Goal: Communication & Community: Answer question/provide support

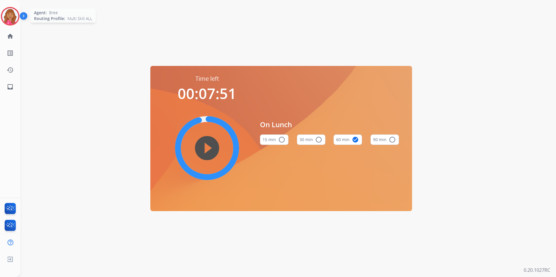
drag, startPoint x: 4, startPoint y: 20, endPoint x: 8, endPoint y: 20, distance: 3.8
click at [4, 20] on img at bounding box center [10, 16] width 16 height 16
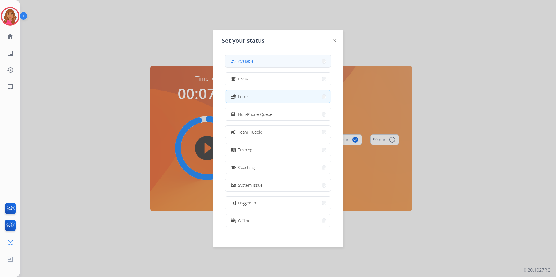
click at [290, 64] on button "how_to_reg Available" at bounding box center [278, 61] width 106 height 12
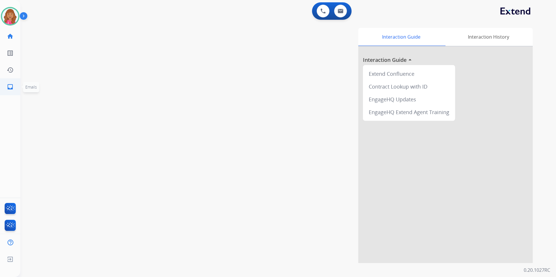
click at [14, 88] on link "inbox Emails" at bounding box center [10, 87] width 16 height 16
select select "**********"
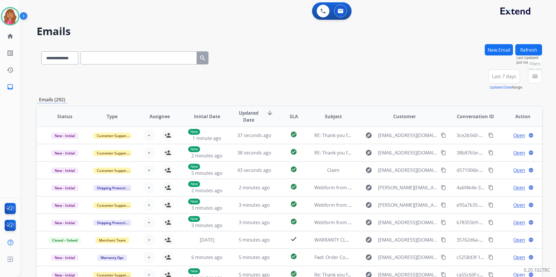
click at [538, 81] on button "menu Filters" at bounding box center [535, 76] width 14 height 14
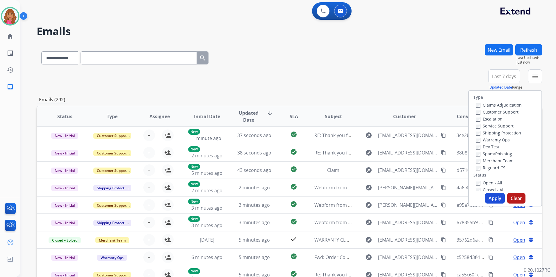
click at [490, 183] on label "Open - All" at bounding box center [489, 183] width 26 height 6
click at [497, 168] on label "Reguard CS" at bounding box center [491, 168] width 30 height 6
click at [511, 134] on label "Shipping Protection" at bounding box center [498, 133] width 45 height 6
drag, startPoint x: 511, startPoint y: 134, endPoint x: 508, endPoint y: 109, distance: 25.2
click at [508, 109] on div "Customer Support" at bounding box center [499, 111] width 46 height 7
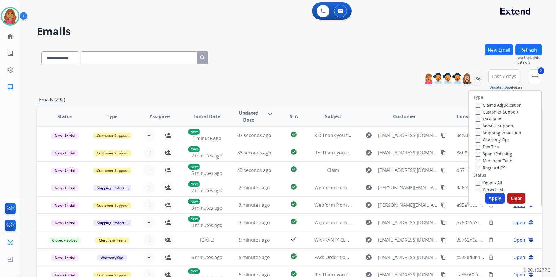
click at [506, 110] on label "Customer Support" at bounding box center [497, 112] width 43 height 6
click at [502, 132] on label "Shipping Protection" at bounding box center [498, 133] width 45 height 6
click at [495, 197] on button "Apply" at bounding box center [495, 198] width 20 height 10
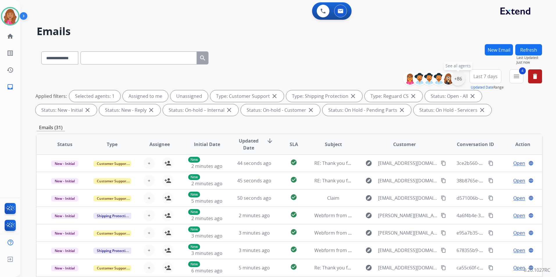
click at [458, 78] on div "+86" at bounding box center [458, 79] width 14 height 14
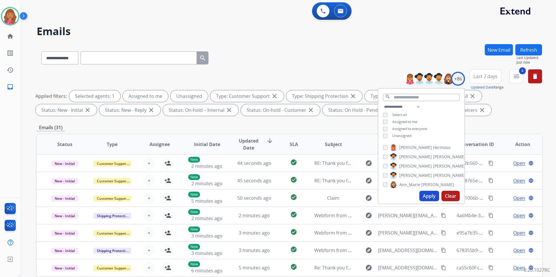
click at [406, 134] on span "Unassigned" at bounding box center [401, 135] width 19 height 5
click at [430, 196] on button "Apply" at bounding box center [429, 196] width 20 height 10
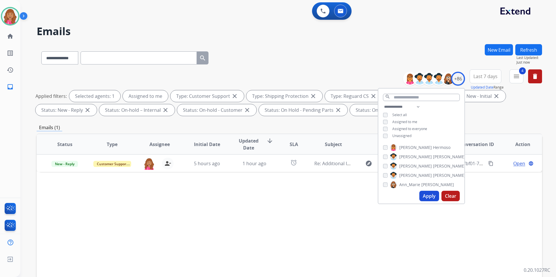
click at [330, 237] on div "Status Type Assignee Initial Date Updated Date arrow_downward SLA Subject Custo…" at bounding box center [289, 231] width 505 height 195
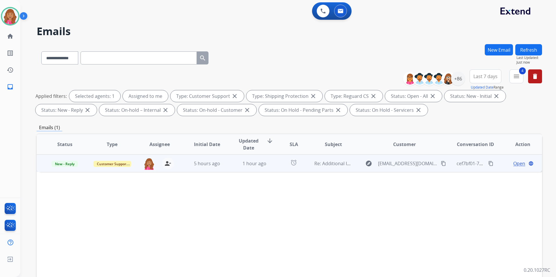
click at [515, 160] on span "Open" at bounding box center [519, 163] width 12 height 7
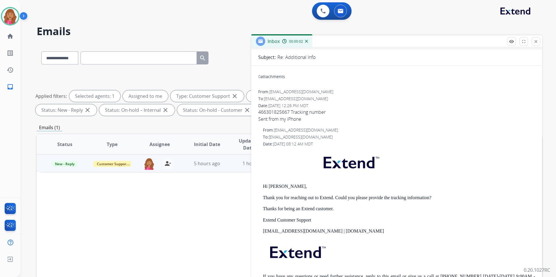
scroll to position [32, 0]
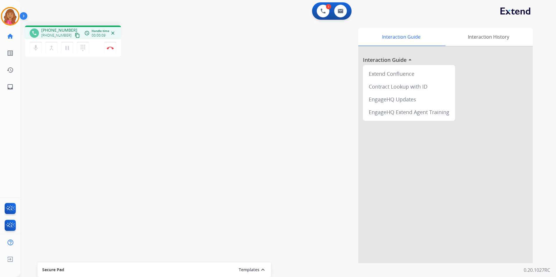
click at [75, 35] on mat-icon "content_copy" at bounding box center [77, 35] width 5 height 5
click at [108, 48] on img at bounding box center [110, 48] width 7 height 3
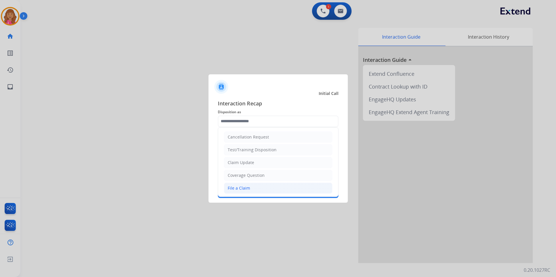
click at [241, 190] on div "File a Claim" at bounding box center [239, 188] width 22 height 6
type input "**********"
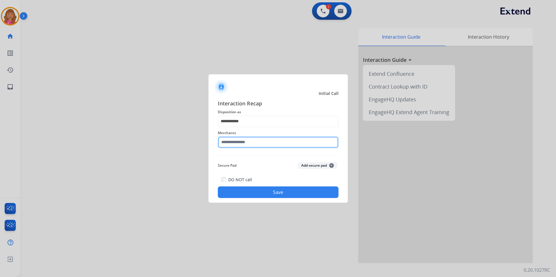
click at [233, 147] on input "text" at bounding box center [278, 143] width 121 height 12
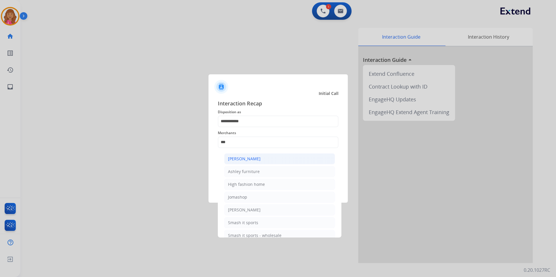
click at [253, 161] on div "[PERSON_NAME]" at bounding box center [244, 159] width 33 height 6
type input "**********"
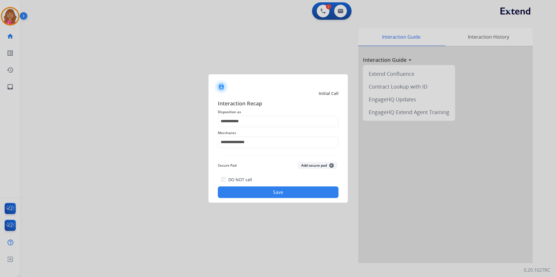
click at [249, 193] on button "Save" at bounding box center [278, 193] width 121 height 12
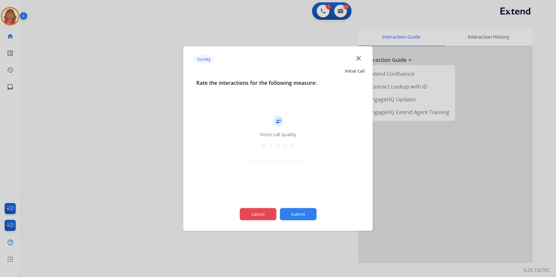
click at [256, 218] on button "Cancel" at bounding box center [258, 214] width 37 height 12
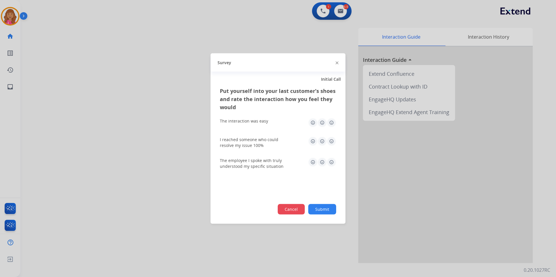
click at [291, 211] on button "Cancel" at bounding box center [291, 209] width 27 height 10
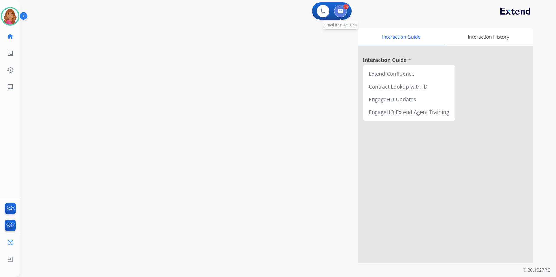
click at [340, 12] on img at bounding box center [340, 11] width 6 height 5
select select "**********"
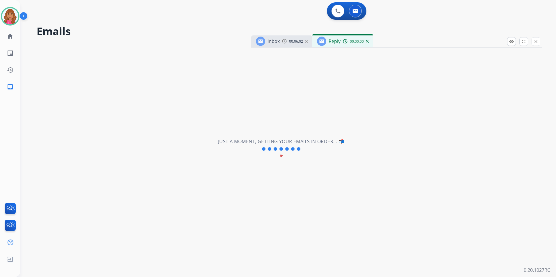
select select "**********"
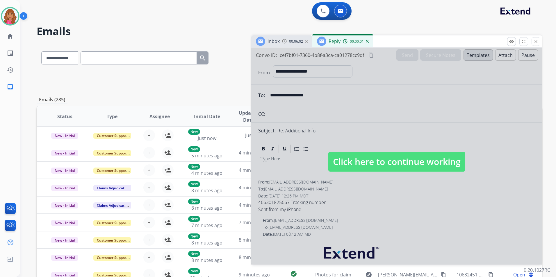
click at [371, 161] on span "Click here to continue working" at bounding box center [396, 162] width 137 height 20
select select
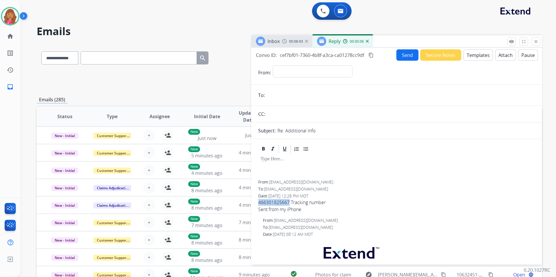
drag, startPoint x: 289, startPoint y: 202, endPoint x: 259, endPoint y: 201, distance: 30.0
click at [259, 201] on span "466301825667 Tracking number Sent from my iPhone" at bounding box center [396, 206] width 277 height 14
copy span "466301825667"
click at [367, 40] on img at bounding box center [367, 41] width 3 height 3
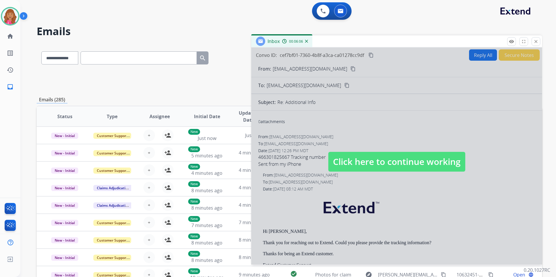
click at [327, 93] on div at bounding box center [396, 156] width 291 height 217
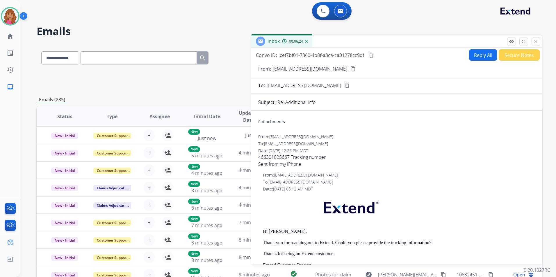
click at [350, 70] on mat-icon "content_copy" at bounding box center [352, 68] width 5 height 5
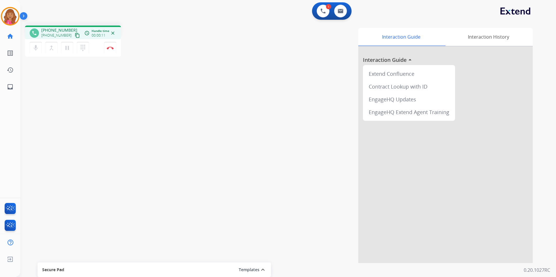
click at [74, 35] on button "content_copy" at bounding box center [77, 35] width 7 height 7
click at [112, 45] on button "Disconnect" at bounding box center [110, 48] width 12 height 12
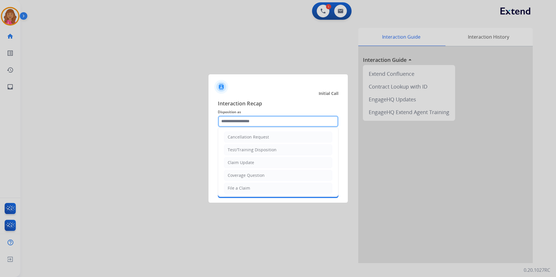
click at [255, 116] on input "text" at bounding box center [278, 122] width 121 height 12
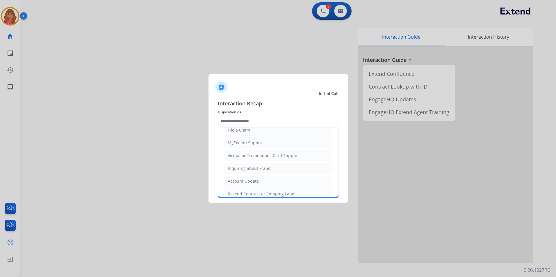
click at [271, 158] on div "Virtual or Tremendous Card Support" at bounding box center [263, 156] width 71 height 6
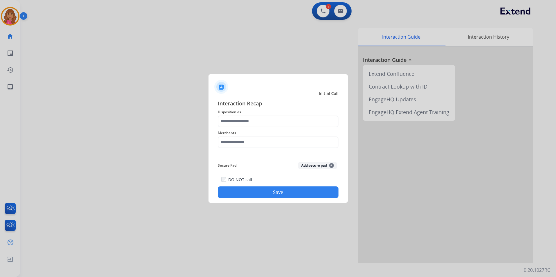
type input "**********"
click at [256, 142] on input "text" at bounding box center [278, 143] width 121 height 12
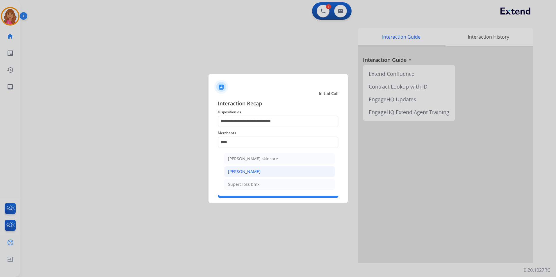
click at [249, 172] on div "[PERSON_NAME]" at bounding box center [244, 172] width 33 height 6
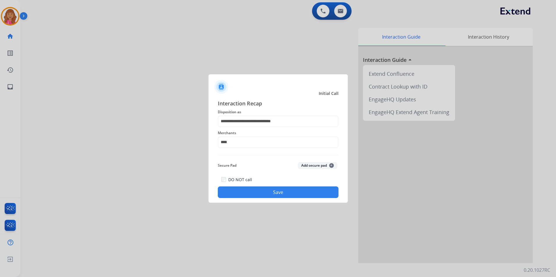
type input "**********"
click at [251, 193] on button "Save" at bounding box center [278, 193] width 121 height 12
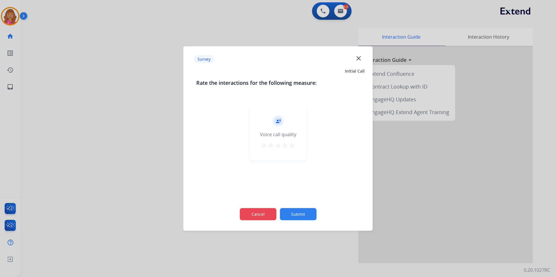
click at [264, 217] on button "Cancel" at bounding box center [258, 214] width 37 height 12
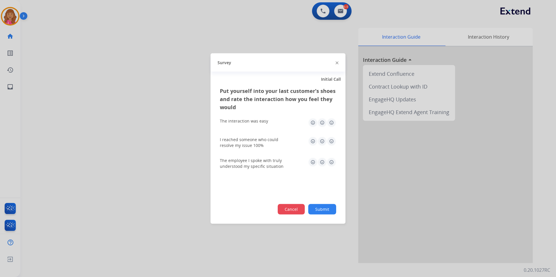
click at [295, 213] on button "Cancel" at bounding box center [291, 209] width 27 height 10
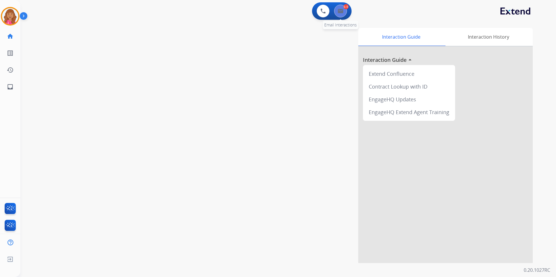
click at [346, 14] on button at bounding box center [340, 11] width 13 height 13
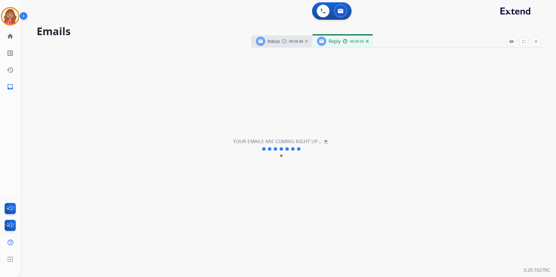
select select "**********"
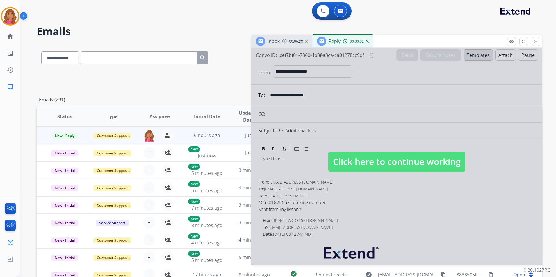
click at [378, 158] on span "Click here to continue working" at bounding box center [396, 162] width 137 height 20
select select
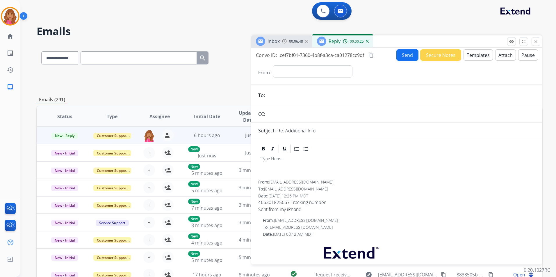
click at [453, 58] on button "Secure Notes" at bounding box center [440, 54] width 41 height 11
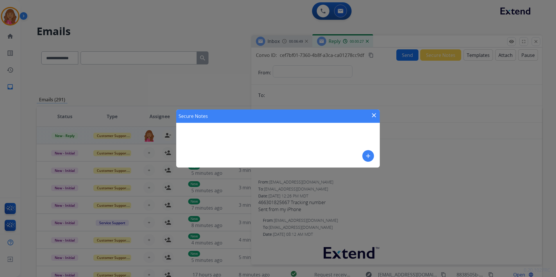
click at [373, 115] on mat-icon "close" at bounding box center [373, 115] width 7 height 7
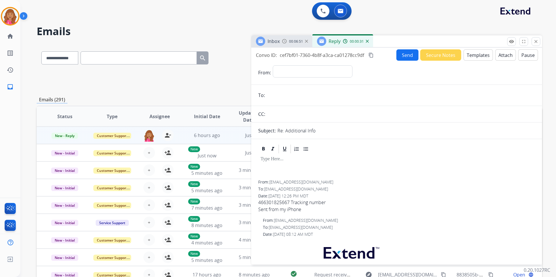
click at [474, 56] on button "Templates" at bounding box center [477, 54] width 29 height 11
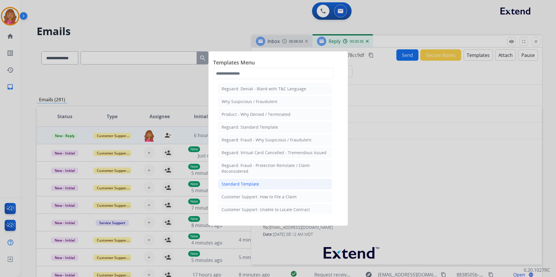
click at [253, 182] on div "Standard Template" at bounding box center [240, 184] width 37 height 6
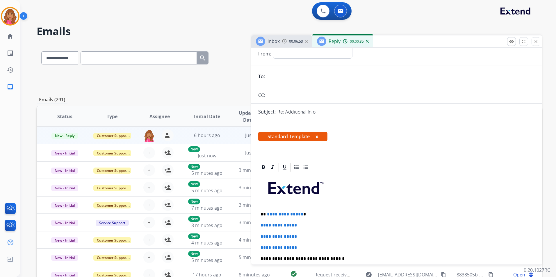
scroll to position [29, 0]
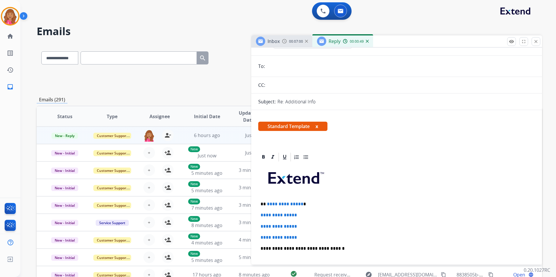
click at [299, 203] on span "**********" at bounding box center [285, 204] width 36 height 4
drag, startPoint x: 309, startPoint y: 234, endPoint x: 253, endPoint y: 215, distance: 59.3
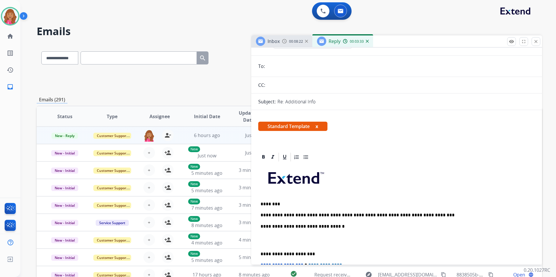
click at [276, 244] on p at bounding box center [396, 240] width 272 height 11
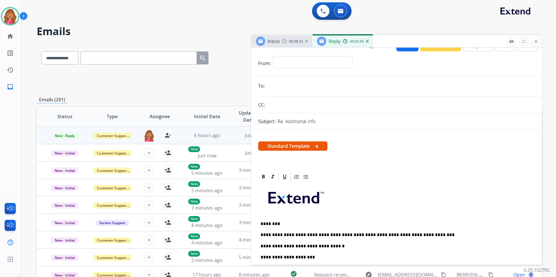
scroll to position [0, 0]
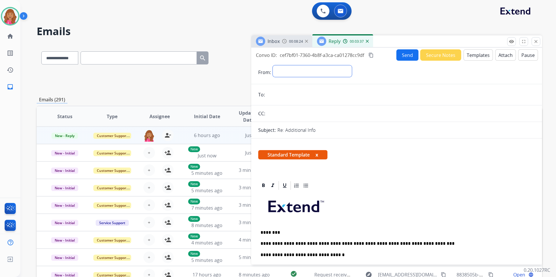
click at [325, 73] on select "**********" at bounding box center [312, 71] width 79 height 12
click at [411, 90] on input "email" at bounding box center [401, 96] width 268 height 12
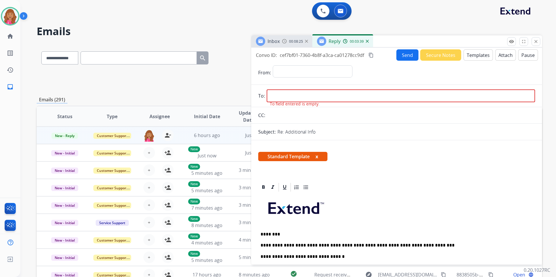
click at [347, 219] on p at bounding box center [396, 210] width 272 height 31
click at [314, 251] on div "**********" at bounding box center [396, 273] width 277 height 161
click at [402, 241] on div "**********" at bounding box center [396, 273] width 277 height 161
drag, startPoint x: 402, startPoint y: 243, endPoint x: 257, endPoint y: 230, distance: 145.9
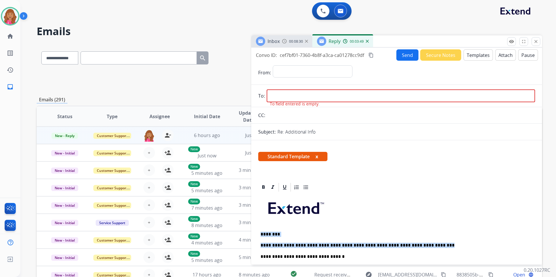
copy div "**********"
click at [369, 40] on div "Reply 00:03:51" at bounding box center [342, 41] width 61 height 12
click at [368, 42] on div "Reply 00:03:53" at bounding box center [342, 41] width 61 height 12
click at [366, 40] on img at bounding box center [367, 41] width 3 height 3
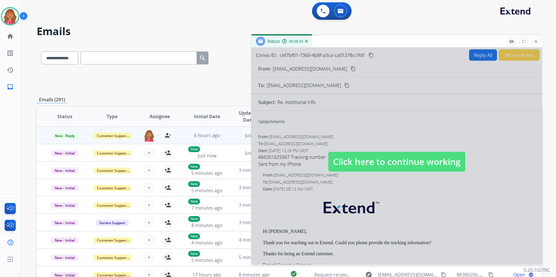
click at [439, 167] on span "Click here to continue working" at bounding box center [396, 162] width 137 height 20
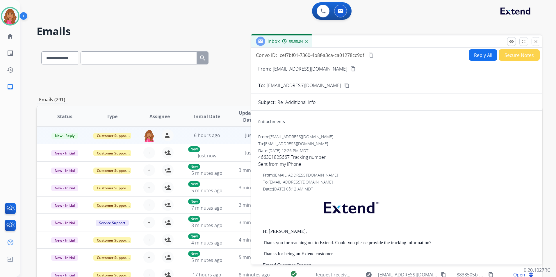
click at [477, 55] on button "Reply All" at bounding box center [483, 54] width 28 height 11
select select "**********"
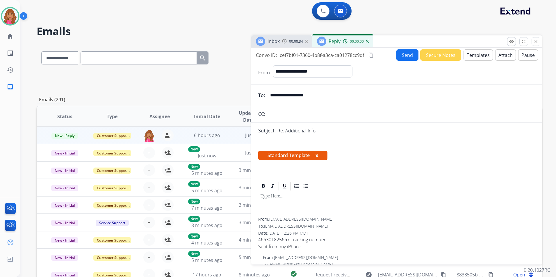
click at [477, 56] on button "Templates" at bounding box center [477, 54] width 29 height 11
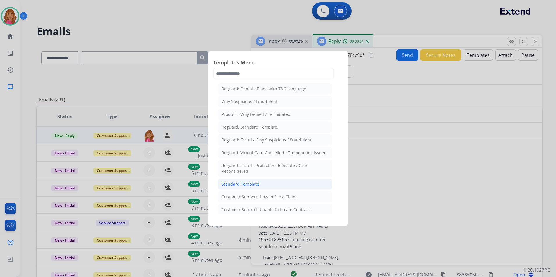
click at [258, 186] on div "Standard Template" at bounding box center [240, 184] width 37 height 6
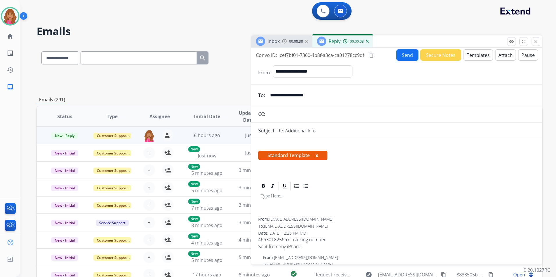
click at [463, 56] on button "Templates" at bounding box center [477, 54] width 29 height 11
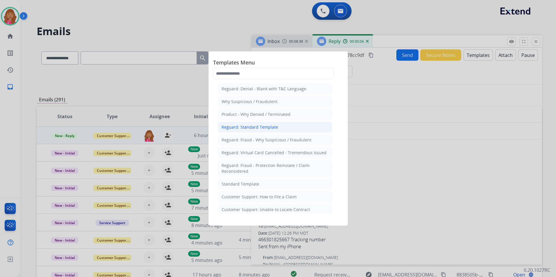
click at [245, 128] on div "Reguard: Standard Template" at bounding box center [250, 127] width 56 height 6
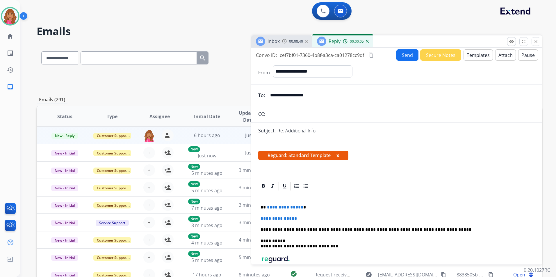
click at [478, 54] on button "Templates" at bounding box center [477, 54] width 29 height 11
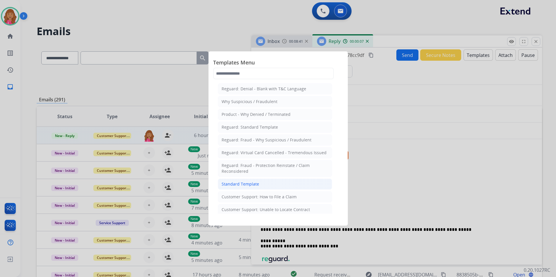
click at [272, 185] on li "Standard Template" at bounding box center [275, 184] width 114 height 11
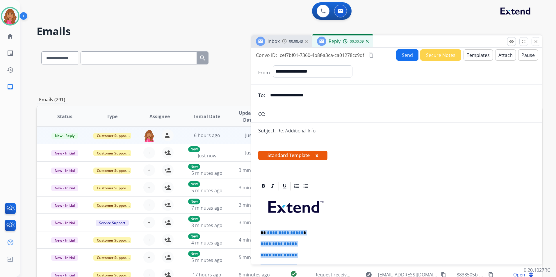
drag, startPoint x: 304, startPoint y: 260, endPoint x: 258, endPoint y: 235, distance: 52.4
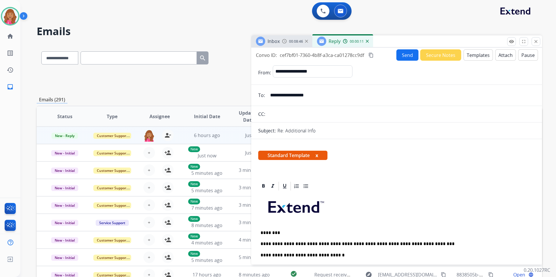
click at [402, 53] on button "Send" at bounding box center [407, 54] width 22 height 11
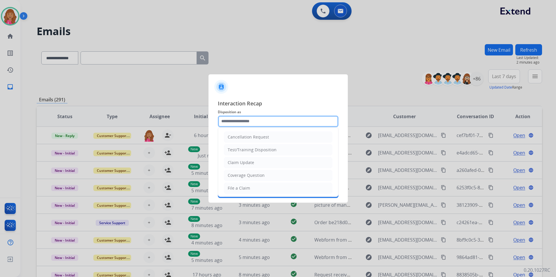
click at [232, 122] on input "text" at bounding box center [278, 122] width 121 height 12
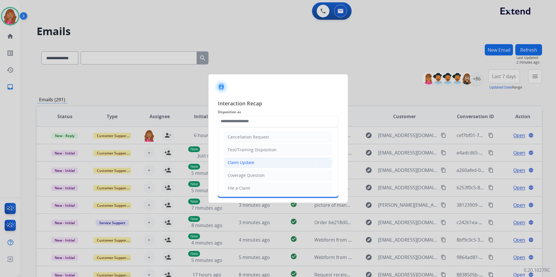
click at [235, 166] on li "Claim Update" at bounding box center [278, 162] width 108 height 11
type input "**********"
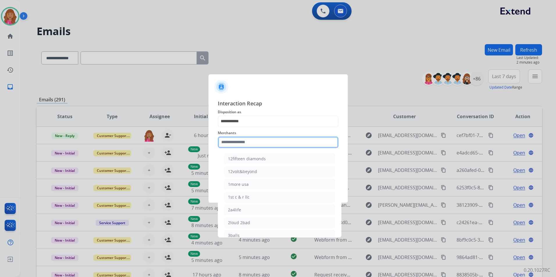
click at [236, 138] on input "text" at bounding box center [278, 143] width 121 height 12
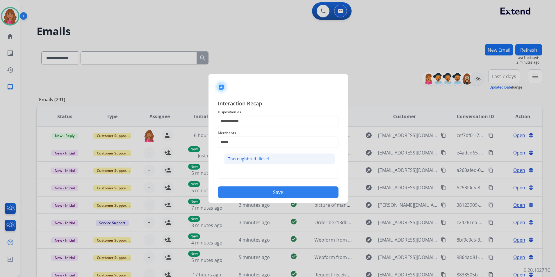
click at [294, 160] on li "Thoroughbred diesel" at bounding box center [279, 158] width 111 height 11
type input "**********"
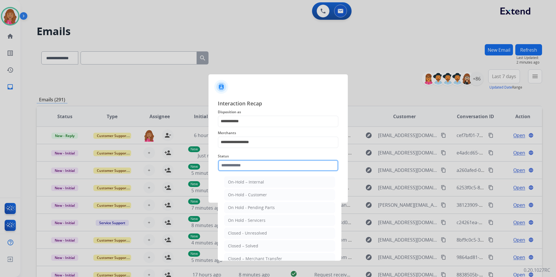
click at [256, 169] on input "text" at bounding box center [278, 166] width 121 height 12
click at [249, 250] on li "Closed – Solved" at bounding box center [279, 246] width 111 height 11
type input "**********"
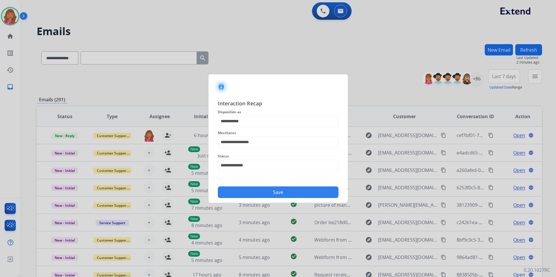
click at [249, 195] on button "Save" at bounding box center [278, 193] width 121 height 12
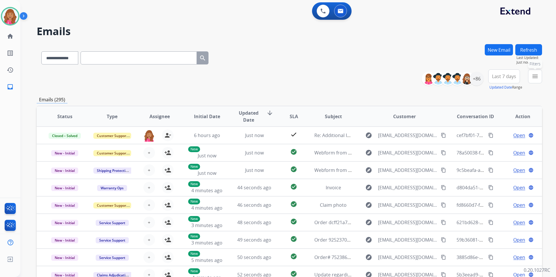
click at [540, 78] on button "menu Filters" at bounding box center [535, 76] width 14 height 14
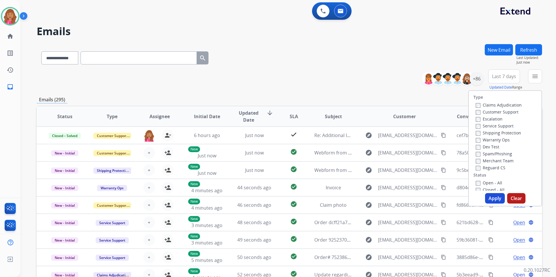
click at [489, 183] on label "Open - All" at bounding box center [489, 183] width 26 height 6
click at [491, 169] on label "Reguard CS" at bounding box center [491, 168] width 30 height 6
click at [502, 131] on label "Shipping Protection" at bounding box center [498, 133] width 45 height 6
click at [499, 112] on label "Customer Support" at bounding box center [497, 112] width 43 height 6
click at [492, 198] on button "Apply" at bounding box center [495, 198] width 20 height 10
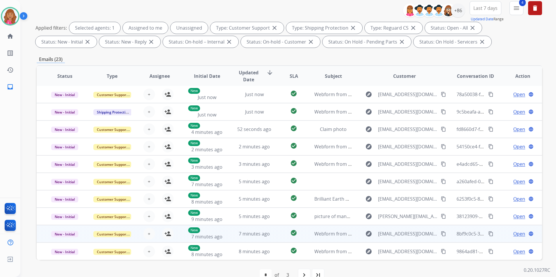
scroll to position [81, 0]
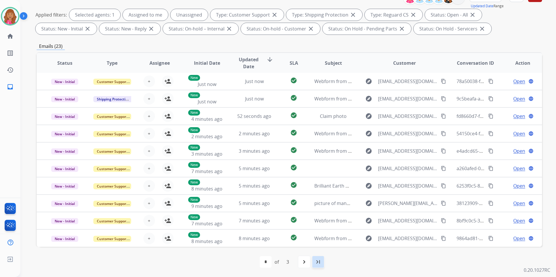
click at [315, 266] on div "last_page" at bounding box center [318, 262] width 13 height 13
select select "*"
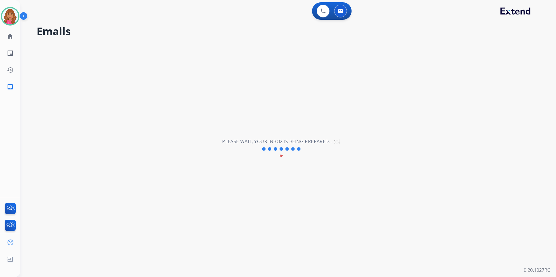
scroll to position [0, 0]
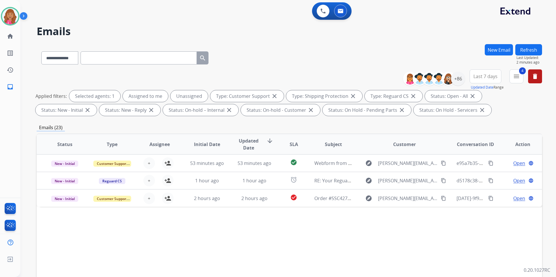
click at [526, 52] on button "Refresh" at bounding box center [528, 49] width 27 height 11
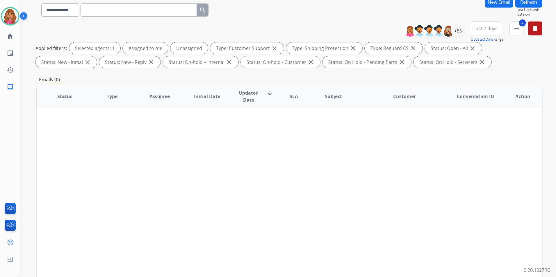
scroll to position [81, 0]
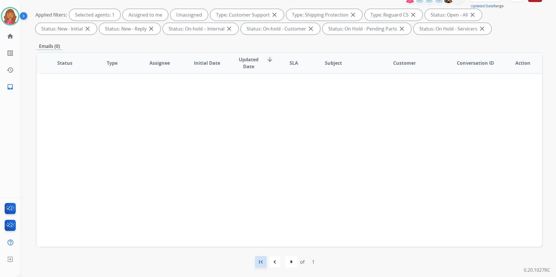
click at [262, 260] on mat-icon "first_page" at bounding box center [260, 262] width 7 height 7
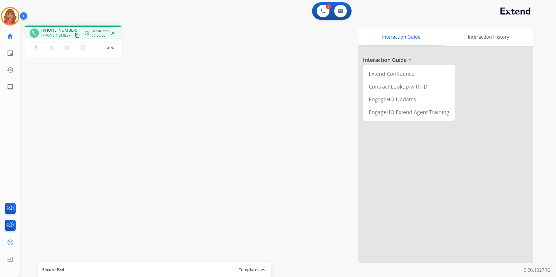
click at [75, 35] on mat-icon "content_copy" at bounding box center [77, 35] width 5 height 5
drag, startPoint x: 142, startPoint y: 103, endPoint x: 45, endPoint y: 81, distance: 99.3
click at [45, 81] on div "phone [PHONE_NUMBER] [PHONE_NUMBER] content_copy access_time Call metrics Queue…" at bounding box center [280, 142] width 521 height 242
click at [112, 52] on button "Disconnect" at bounding box center [110, 48] width 12 height 12
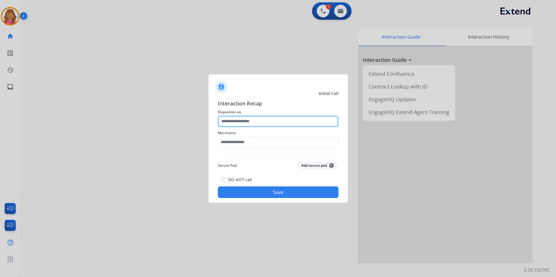
click at [260, 121] on input "text" at bounding box center [278, 122] width 121 height 12
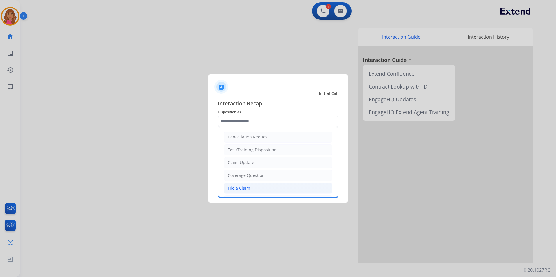
click at [252, 187] on li "File a Claim" at bounding box center [278, 188] width 108 height 11
type input "**********"
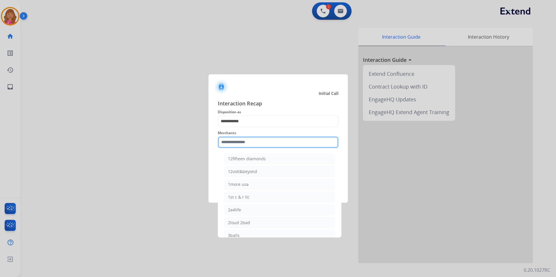
click at [251, 143] on input "text" at bounding box center [278, 143] width 121 height 12
click at [250, 184] on div "[DOMAIN_NAME]" at bounding box center [244, 185] width 33 height 6
type input "**********"
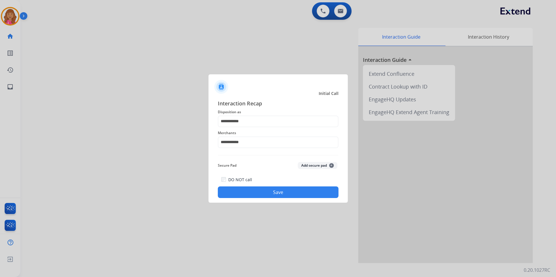
click at [244, 194] on button "Save" at bounding box center [278, 193] width 121 height 12
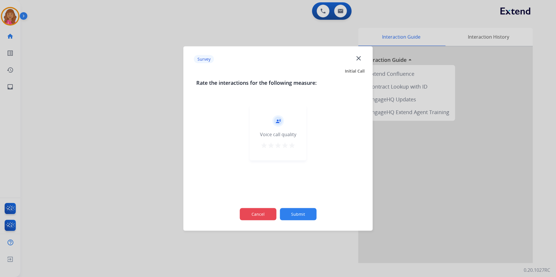
click at [262, 217] on button "Cancel" at bounding box center [258, 214] width 37 height 12
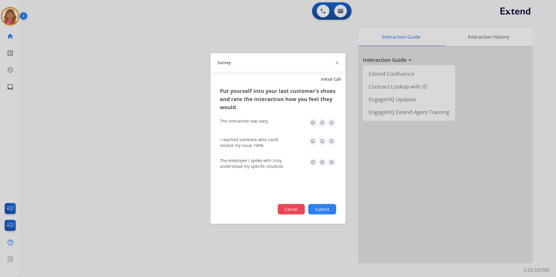
click at [286, 213] on button "Cancel" at bounding box center [291, 209] width 27 height 10
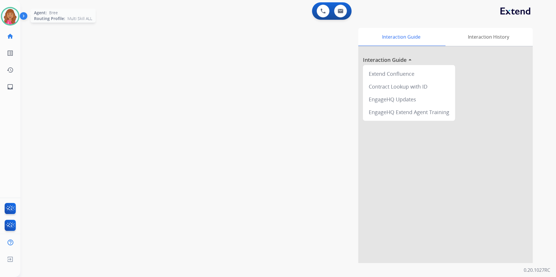
click at [6, 15] on img at bounding box center [10, 16] width 16 height 16
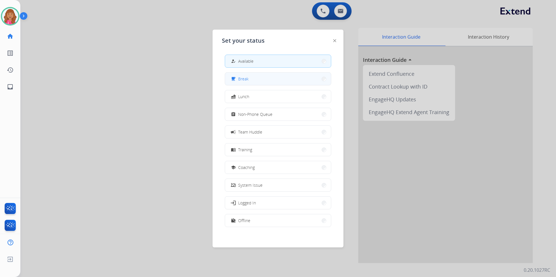
click at [246, 78] on span "Break" at bounding box center [243, 79] width 10 height 6
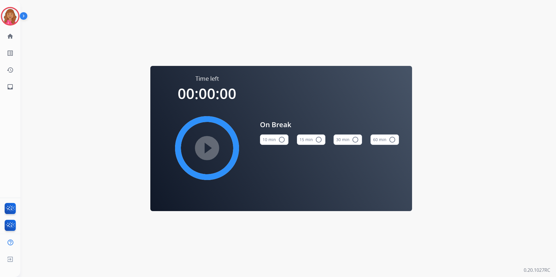
click at [311, 137] on button "15 min radio_button_unchecked" at bounding box center [311, 140] width 28 height 10
click at [210, 145] on mat-icon "play_circle_filled" at bounding box center [206, 148] width 7 height 7
click at [13, 18] on img at bounding box center [10, 16] width 16 height 16
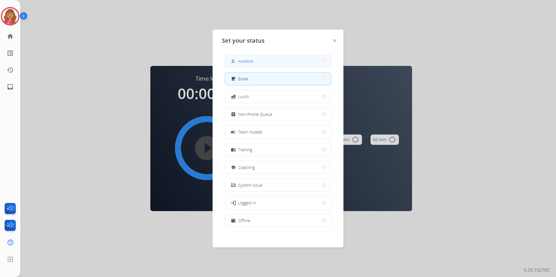
click at [249, 65] on button "how_to_reg Available" at bounding box center [278, 61] width 106 height 12
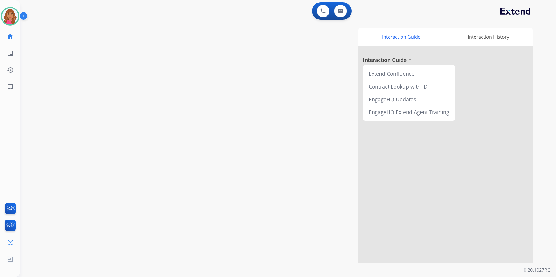
drag, startPoint x: 189, startPoint y: 26, endPoint x: 161, endPoint y: 15, distance: 30.0
click at [175, 19] on div "0 Voice Interactions 0 Email Interactions swap_horiz Break voice bridge close_f…" at bounding box center [287, 138] width 535 height 277
click at [11, 260] on img at bounding box center [10, 259] width 10 height 11
